Goal: Share content

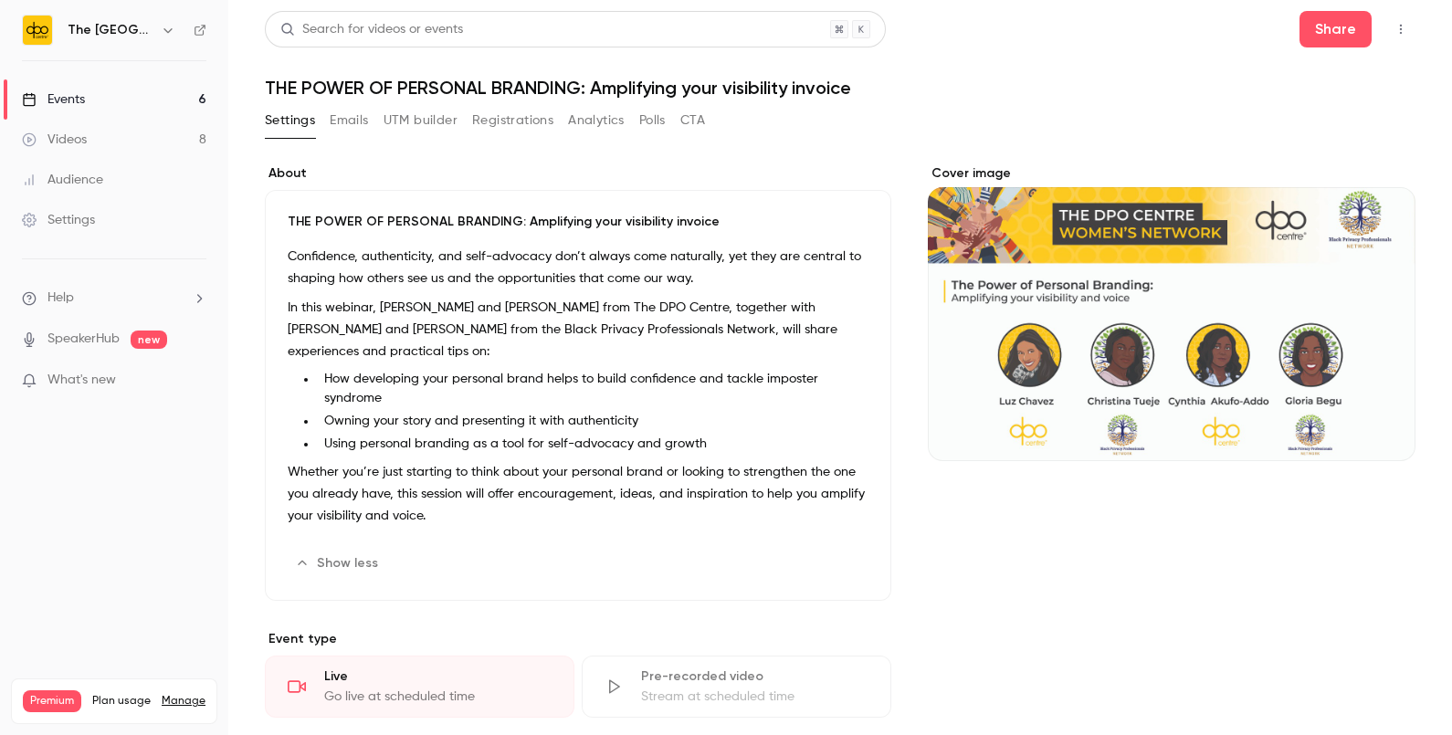
scroll to position [680, 0]
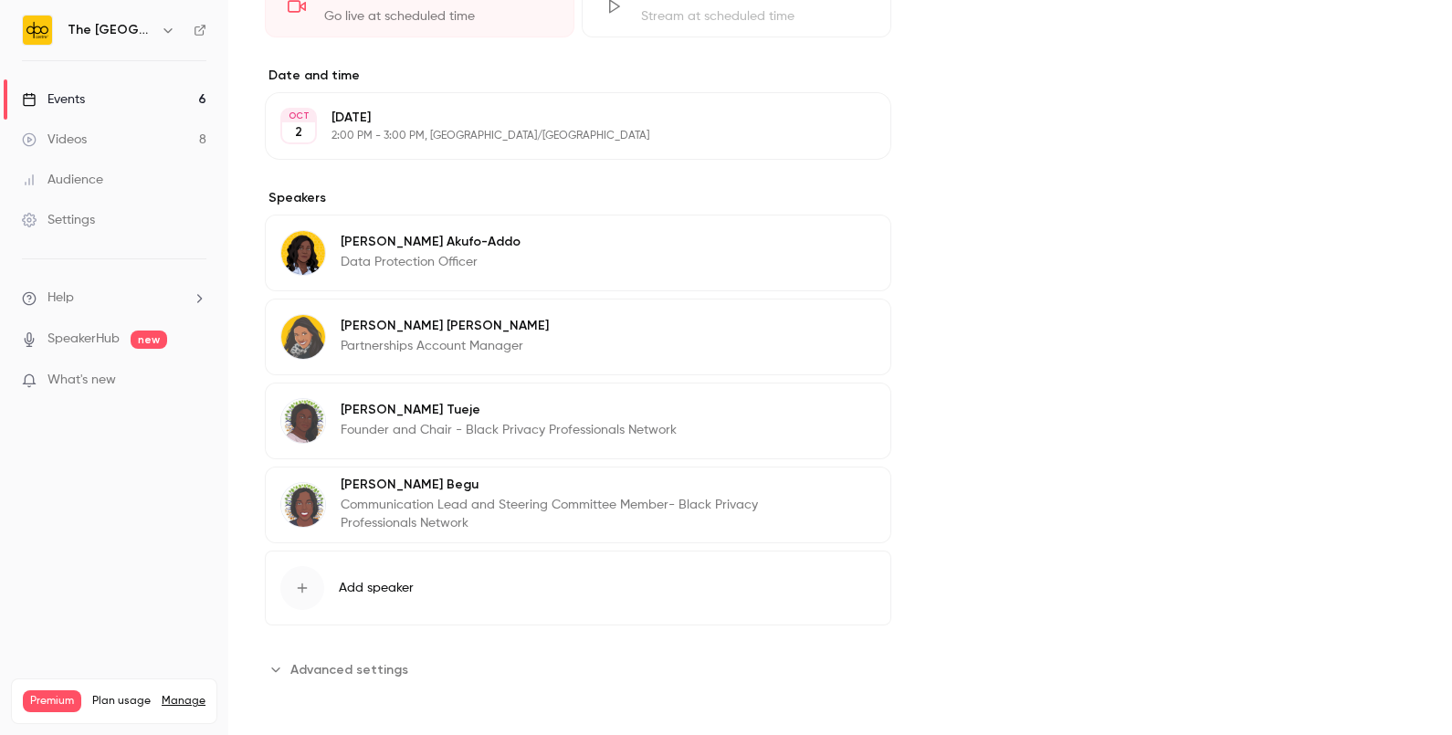
click at [82, 96] on div "Events" at bounding box center [53, 99] width 63 height 18
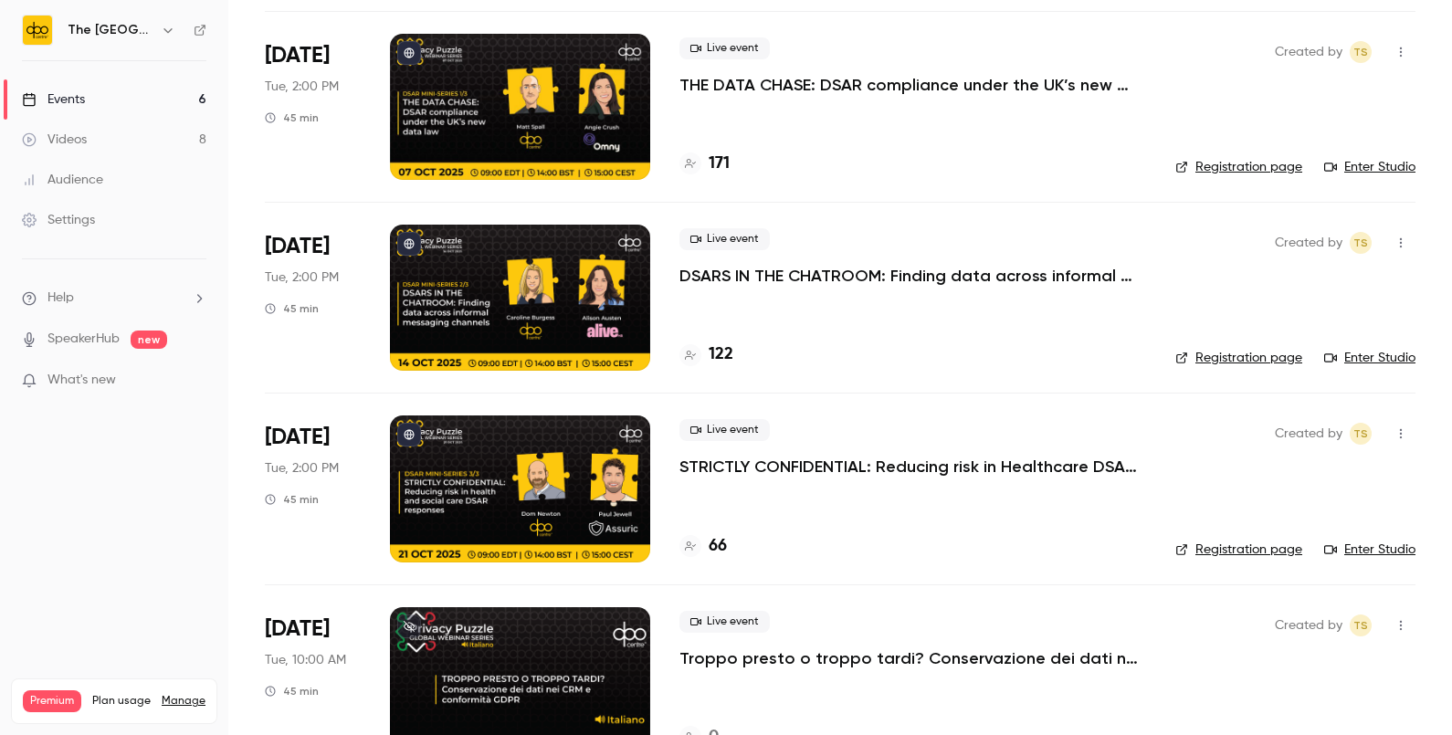
scroll to position [556, 0]
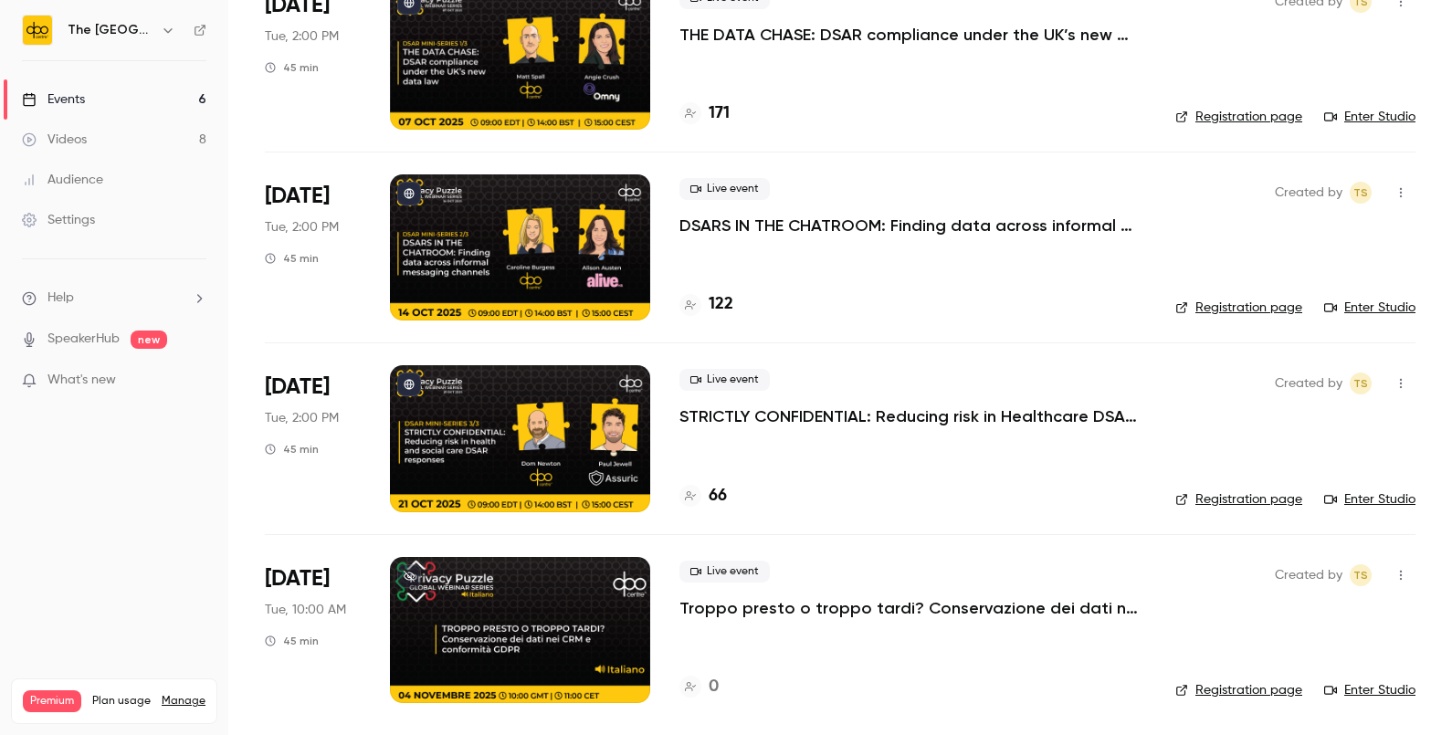
click at [853, 597] on p "Troppo presto o troppo tardi? Conservazione dei dati nei CRM e conformità GDPR" at bounding box center [913, 608] width 467 height 22
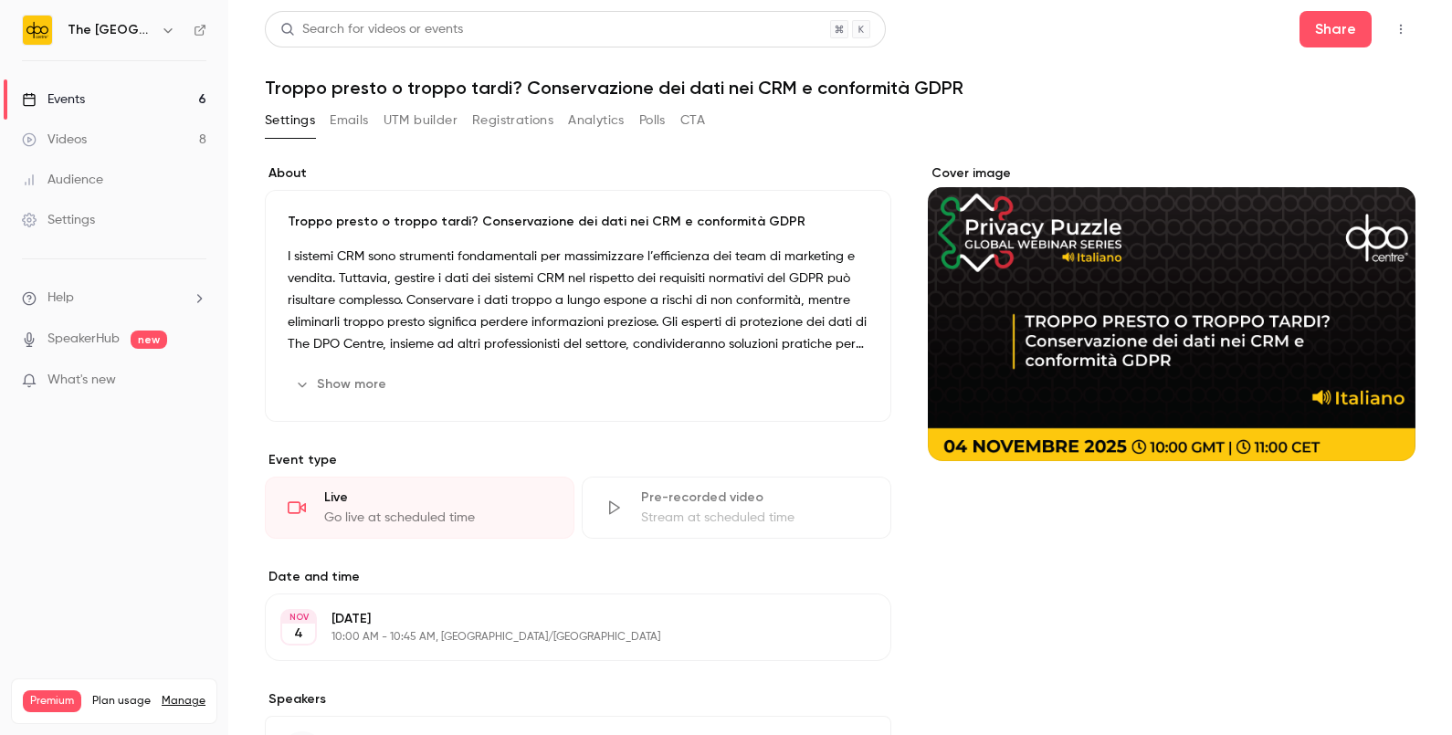
click at [582, 274] on p "I sistemi CRM sono strumenti fondamentali per massimizzare l’efficienza dei tea…" at bounding box center [578, 301] width 581 height 110
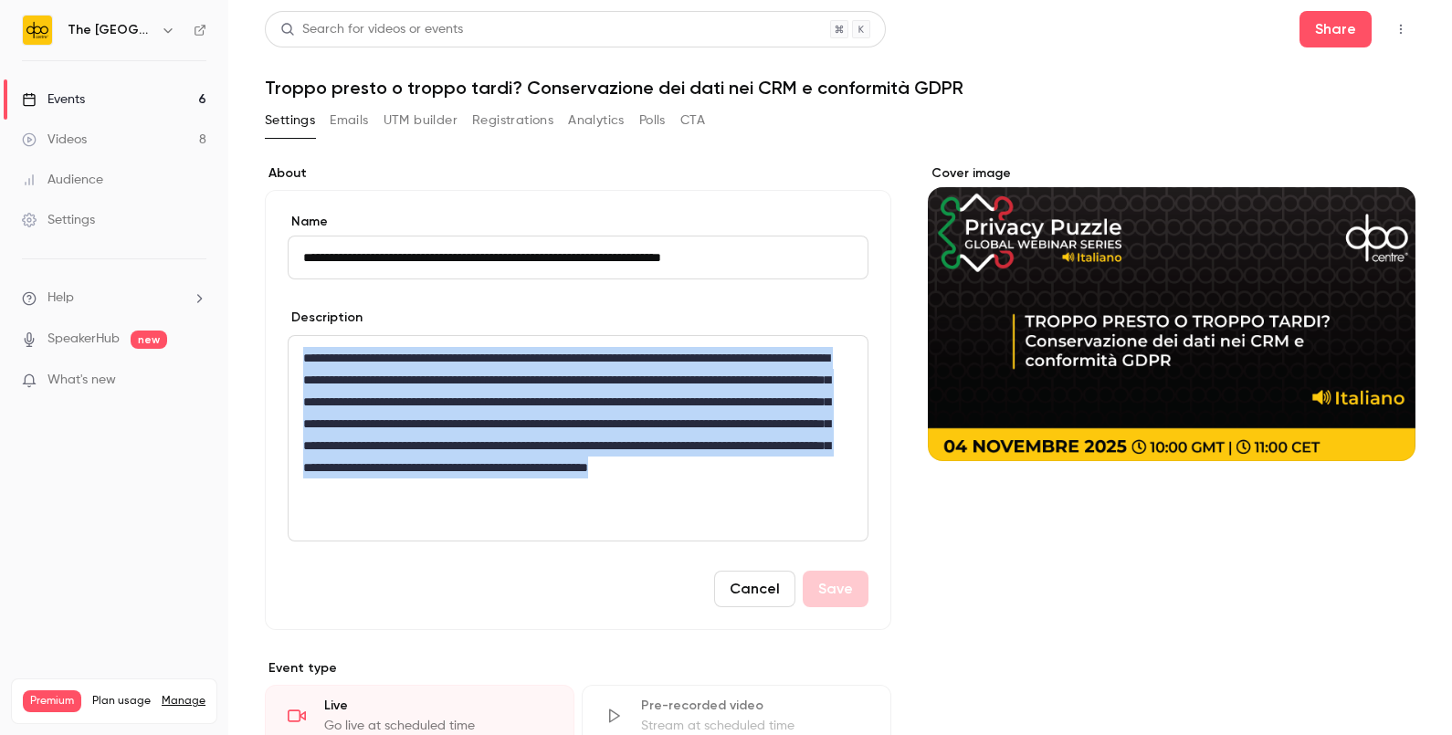
drag, startPoint x: 454, startPoint y: 511, endPoint x: 274, endPoint y: 320, distance: 263.0
click at [274, 320] on div "**********" at bounding box center [578, 410] width 627 height 440
copy p "**********"
click at [1333, 16] on button "Share" at bounding box center [1336, 29] width 72 height 37
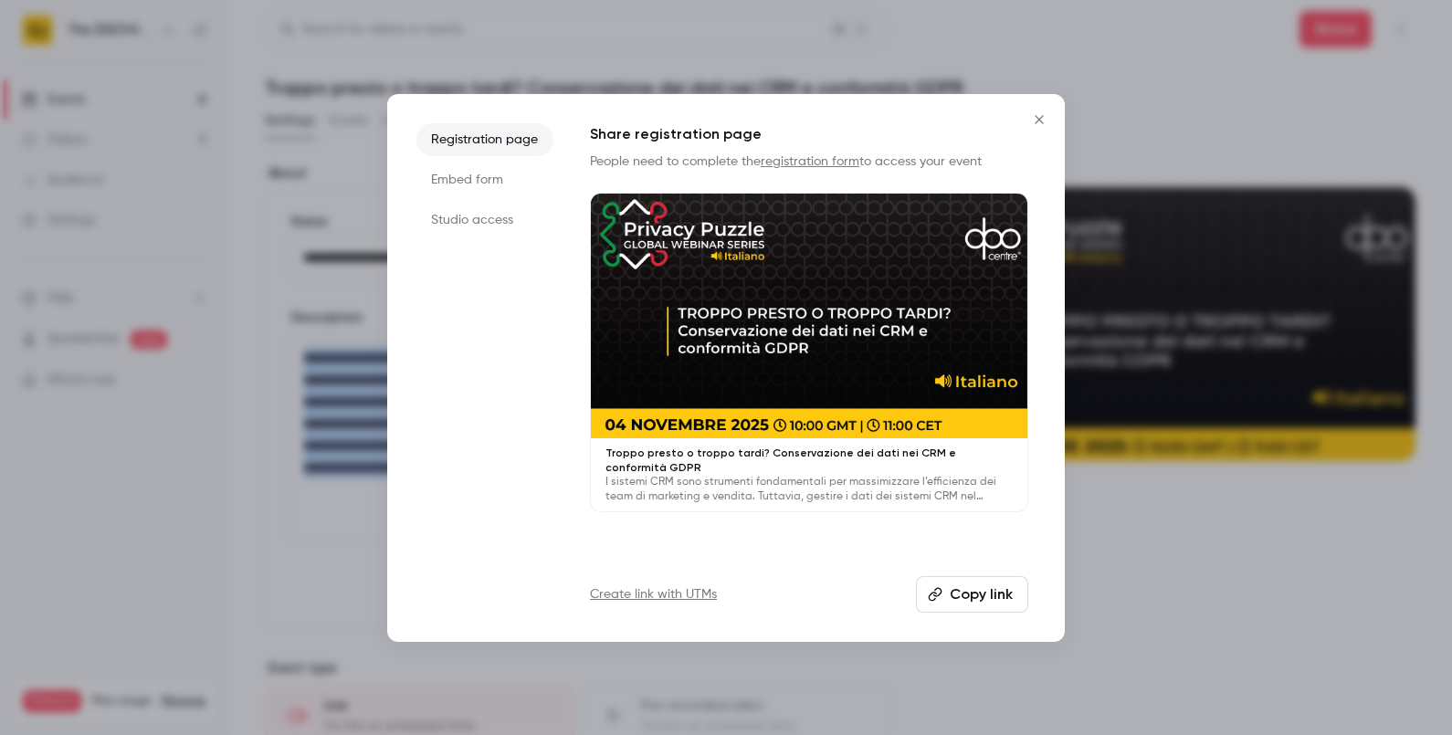
click at [982, 589] on button "Copy link" at bounding box center [972, 594] width 112 height 37
click at [1037, 116] on icon "Close" at bounding box center [1039, 119] width 8 height 8
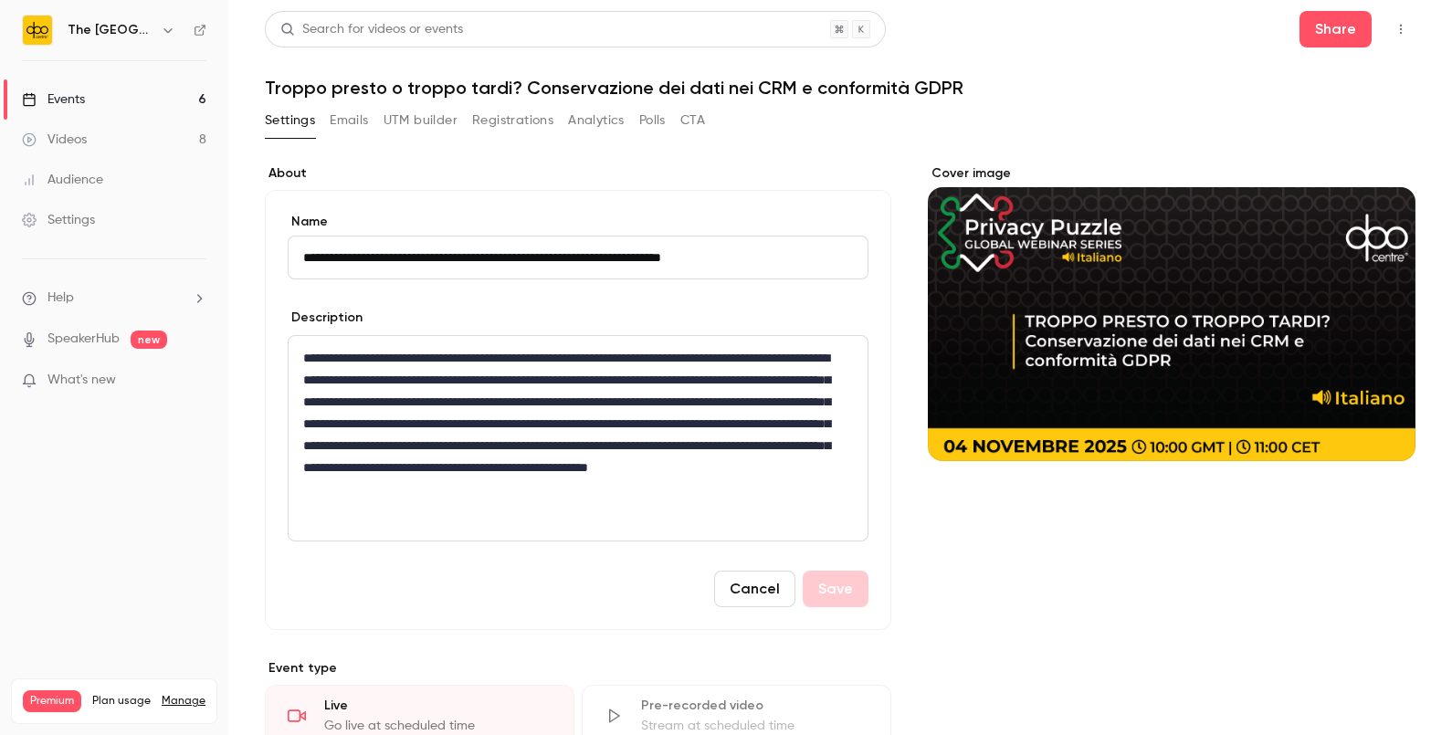
click at [624, 86] on h1 "Troppo presto o troppo tardi? Conservazione dei dati nei CRM e conformità GDPR" at bounding box center [840, 88] width 1151 height 22
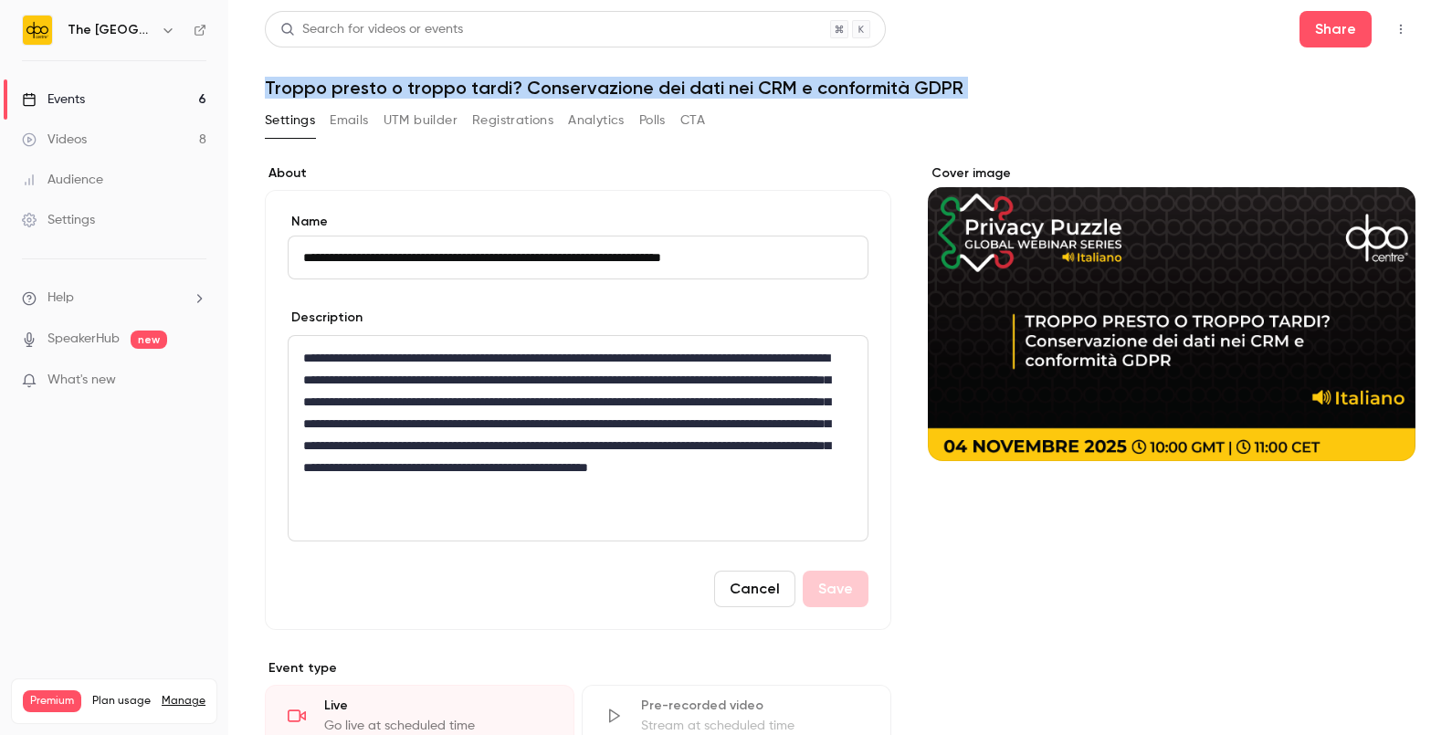
click at [624, 86] on h1 "Troppo presto o troppo tardi? Conservazione dei dati nei CRM e conformità GDPR" at bounding box center [840, 88] width 1151 height 22
copy div "Troppo presto o troppo tardi? Conservazione dei dati nei CRM e conformità GDPR …"
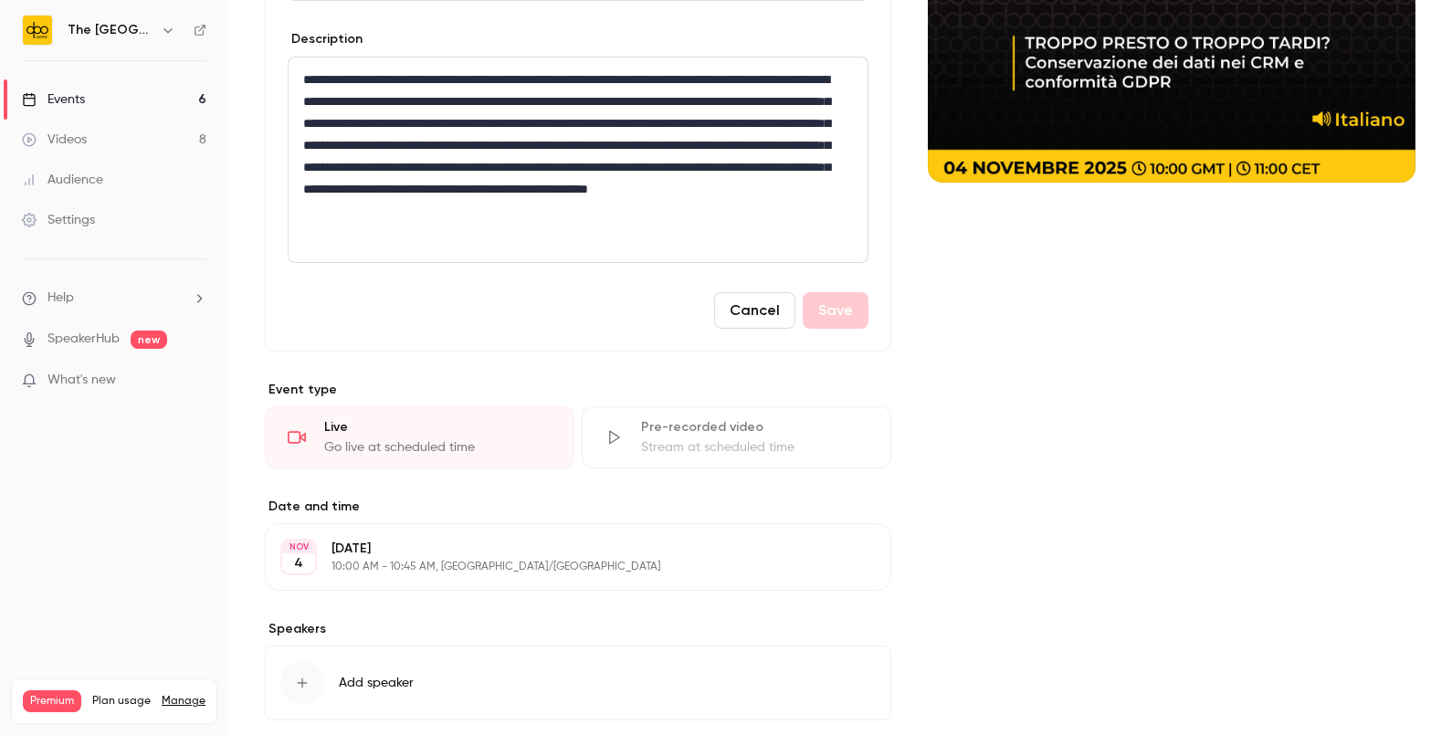
scroll to position [302, 0]
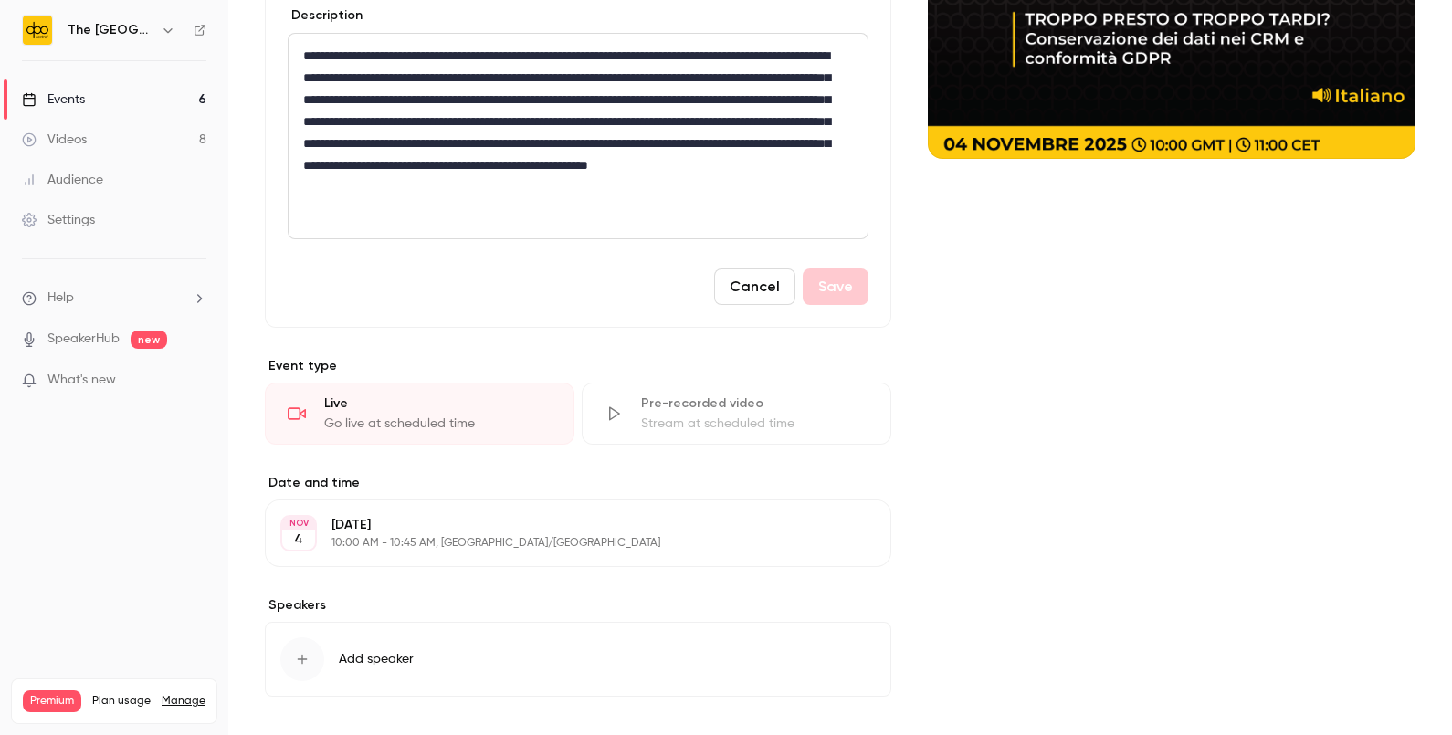
click at [151, 89] on link "Events 6" at bounding box center [114, 99] width 228 height 40
